Goal: Entertainment & Leisure: Consume media (video, audio)

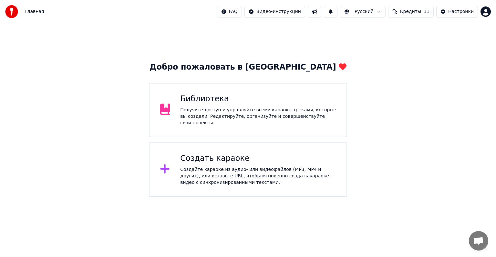
click at [285, 171] on div "Создайте караоке из аудио- или видеофайлов (MP3, MP4 и других), или вставьте UR…" at bounding box center [258, 175] width 156 height 19
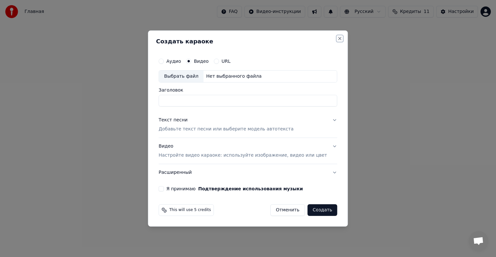
click at [338, 40] on button "Close" at bounding box center [340, 38] width 5 height 5
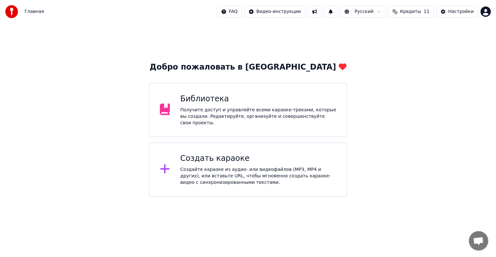
click at [265, 101] on div "Библиотека" at bounding box center [258, 99] width 156 height 10
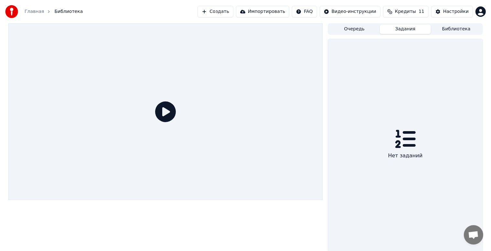
click at [404, 30] on button "Задания" at bounding box center [405, 29] width 51 height 9
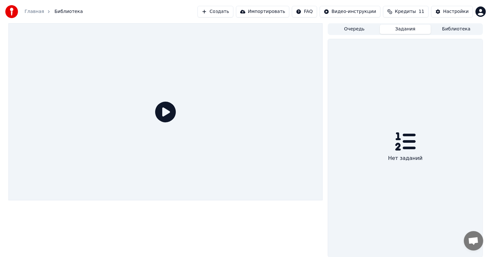
click at [360, 29] on button "Очередь" at bounding box center [354, 29] width 51 height 9
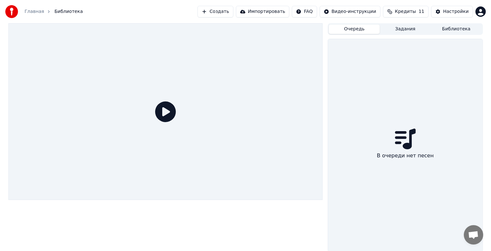
click at [455, 29] on button "Библиотека" at bounding box center [456, 29] width 51 height 9
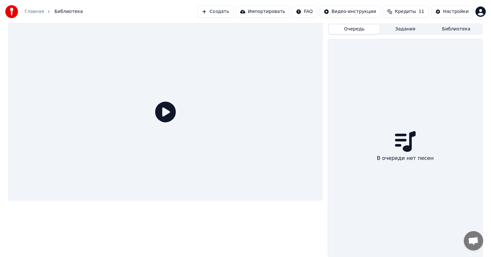
click at [353, 30] on button "Очередь" at bounding box center [354, 29] width 51 height 9
click at [403, 29] on button "Задания" at bounding box center [405, 29] width 51 height 9
click at [363, 31] on button "Очередь" at bounding box center [354, 29] width 51 height 9
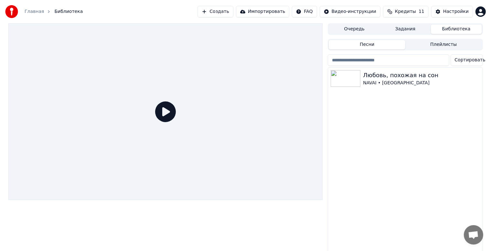
click at [454, 27] on button "Библиотека" at bounding box center [456, 29] width 51 height 9
click at [477, 79] on icon "button" at bounding box center [476, 78] width 6 height 5
click at [476, 79] on icon "button" at bounding box center [476, 78] width 6 height 5
click at [398, 169] on div "Любовь, похожая на сон [PERSON_NAME][GEOGRAPHIC_DATA]" at bounding box center [405, 162] width 154 height 188
click at [164, 113] on icon at bounding box center [165, 111] width 21 height 21
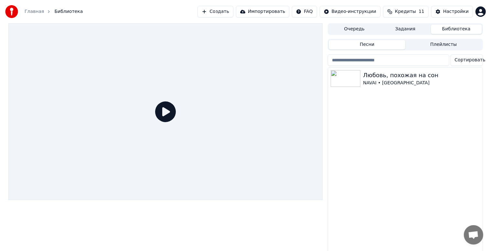
click at [226, 128] on div at bounding box center [165, 111] width 314 height 177
click at [162, 110] on icon at bounding box center [165, 111] width 21 height 21
click at [167, 113] on icon at bounding box center [165, 111] width 21 height 21
click at [199, 134] on div at bounding box center [165, 111] width 314 height 177
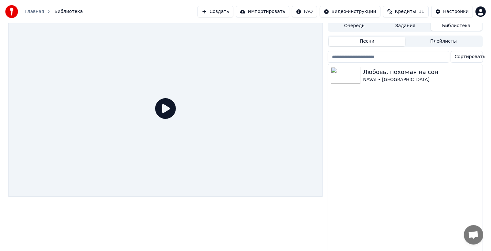
scroll to position [8, 0]
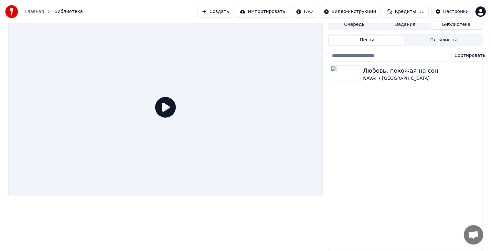
click at [164, 103] on icon at bounding box center [165, 107] width 21 height 21
click at [422, 127] on div "Любовь, похожая на сон [PERSON_NAME][GEOGRAPHIC_DATA]" at bounding box center [405, 157] width 154 height 188
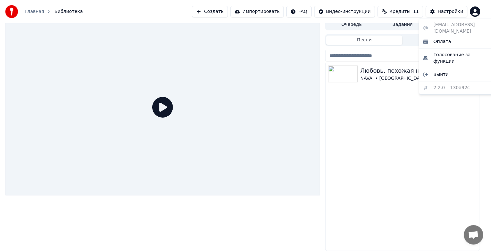
scroll to position [3, 0]
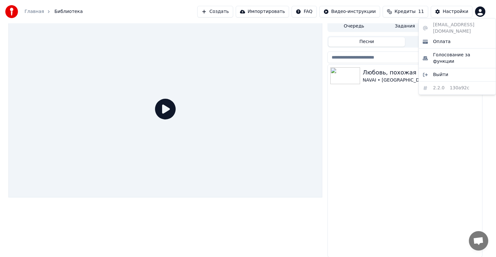
click at [480, 10] on html "Главная Библиотека Создать Импортировать FAQ Видео-инструкции Кредиты 11 Настро…" at bounding box center [248, 125] width 496 height 257
click at [453, 37] on div "Оплата" at bounding box center [457, 42] width 74 height 10
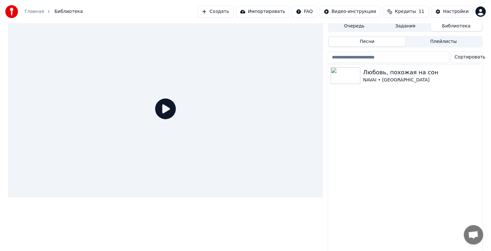
click at [445, 146] on div "Любовь, похожая на сон [PERSON_NAME][GEOGRAPHIC_DATA]" at bounding box center [405, 159] width 154 height 188
click at [459, 12] on div "Настройки" at bounding box center [456, 11] width 26 height 6
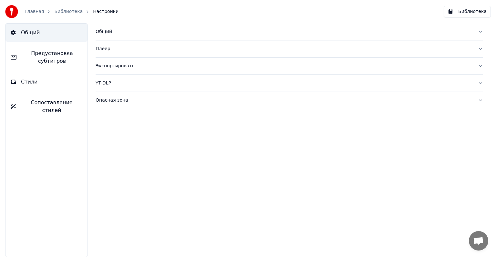
click at [35, 32] on span "Общий" at bounding box center [30, 33] width 19 height 8
click at [46, 54] on span "Предустановка субтитров" at bounding box center [52, 57] width 61 height 16
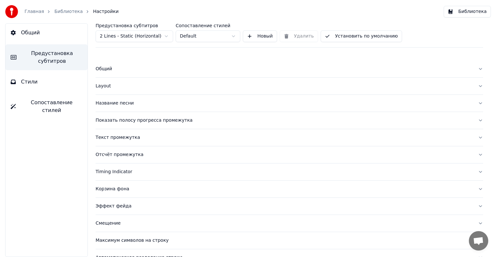
click at [477, 103] on button "Название песни" at bounding box center [290, 103] width 388 height 17
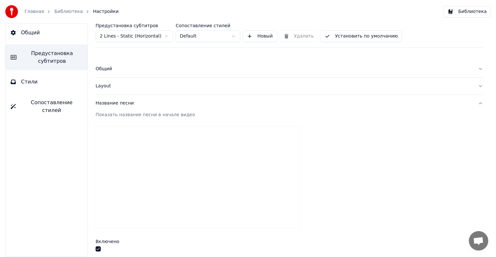
click at [477, 103] on button "Название песни" at bounding box center [290, 103] width 388 height 17
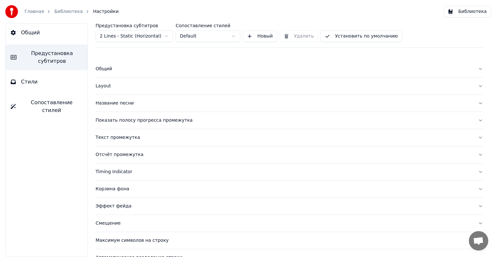
click at [477, 103] on button "Название песни" at bounding box center [290, 103] width 388 height 17
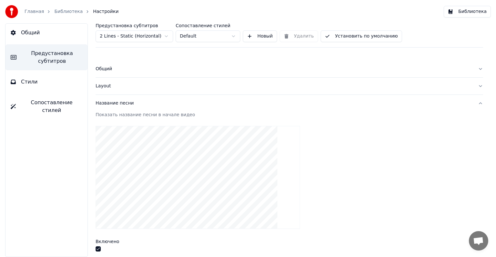
click at [477, 103] on button "Название песни" at bounding box center [290, 103] width 388 height 17
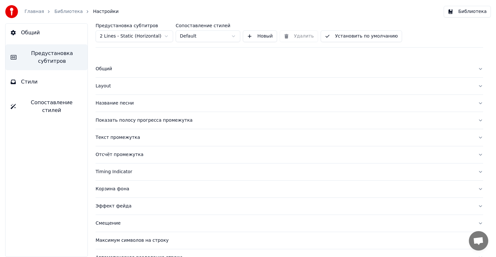
click at [476, 120] on button "Показать полосу прогресса промежутка" at bounding box center [290, 120] width 388 height 17
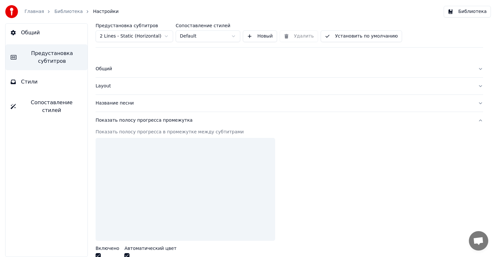
click at [476, 120] on button "Показать полосу прогресса промежутка" at bounding box center [290, 120] width 388 height 17
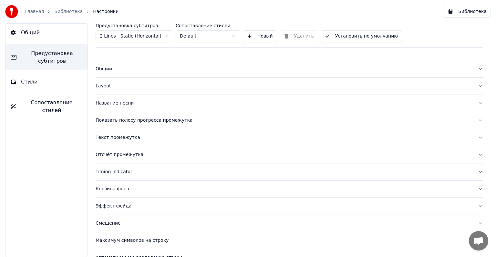
click at [476, 206] on button "Эффект фейда" at bounding box center [290, 205] width 388 height 17
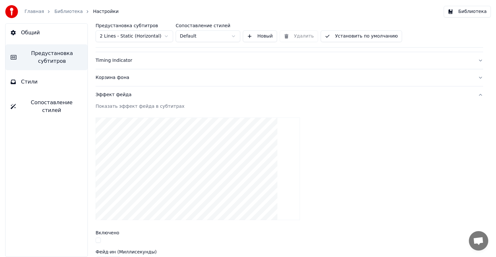
scroll to position [129, 0]
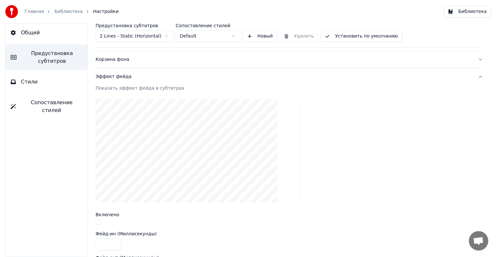
click at [476, 78] on button "Эффект фейда" at bounding box center [290, 76] width 388 height 17
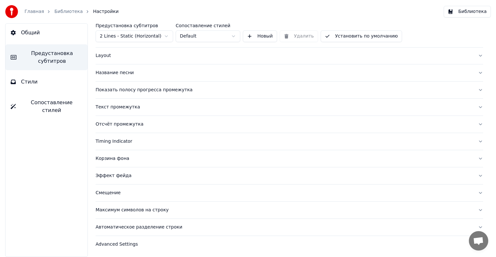
click at [476, 159] on button "Корзина фона" at bounding box center [290, 158] width 388 height 17
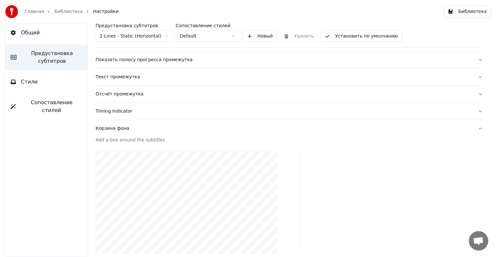
scroll to position [63, 0]
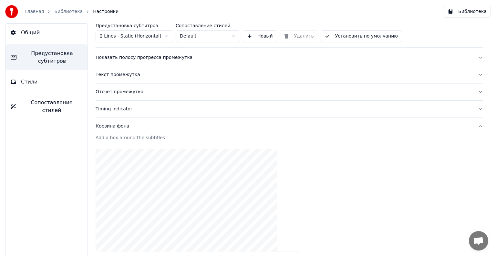
click at [476, 126] on button "Корзина фона" at bounding box center [290, 126] width 388 height 17
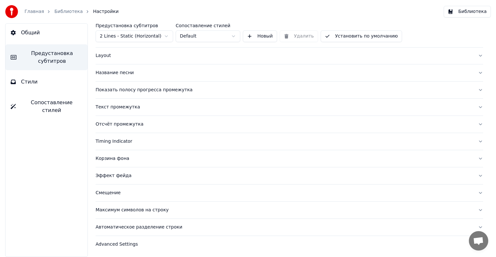
click at [477, 192] on button "Смещение" at bounding box center [290, 192] width 388 height 17
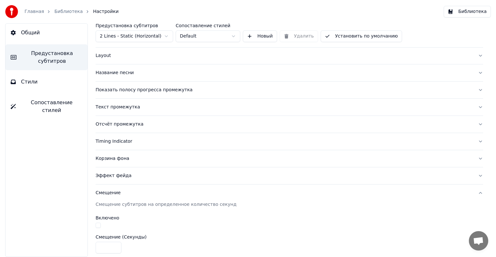
click at [477, 192] on button "Смещение" at bounding box center [290, 192] width 388 height 17
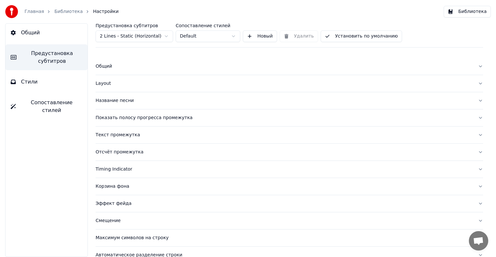
scroll to position [0, 0]
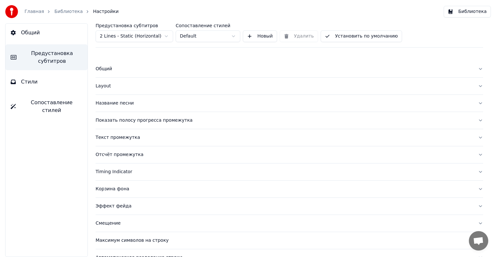
click at [14, 12] on img at bounding box center [11, 11] width 13 height 13
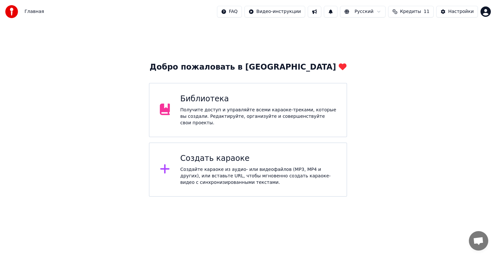
click at [429, 11] on span "11" at bounding box center [427, 11] width 6 height 6
